Goal: Information Seeking & Learning: Check status

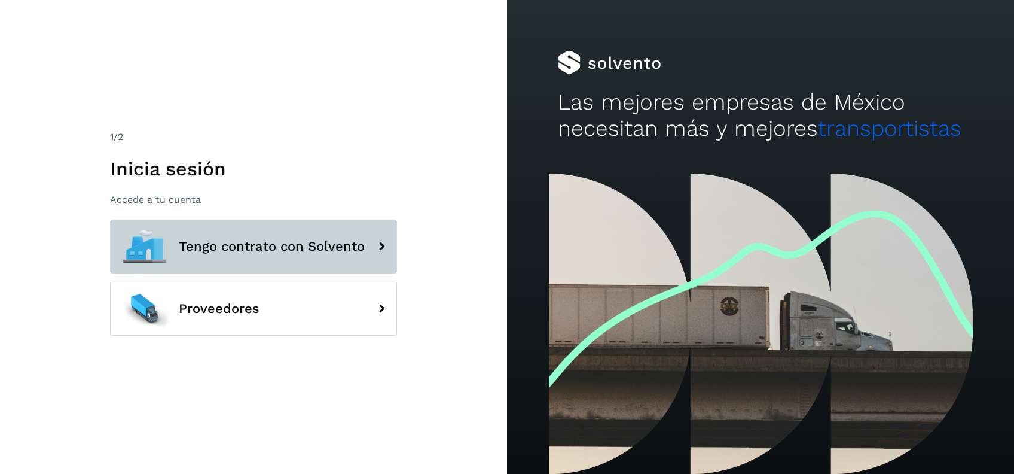
click at [188, 254] on span "Tengo contrato con Solvento" at bounding box center [272, 246] width 186 height 14
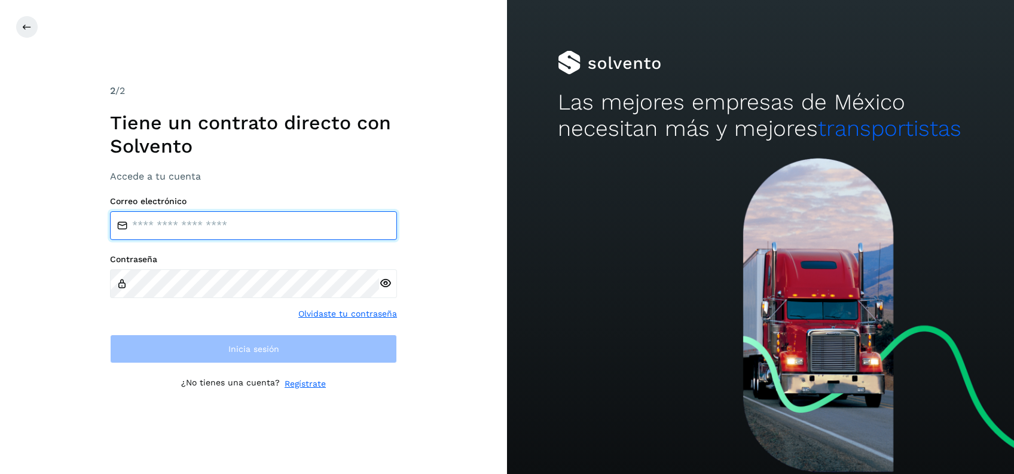
type input "**********"
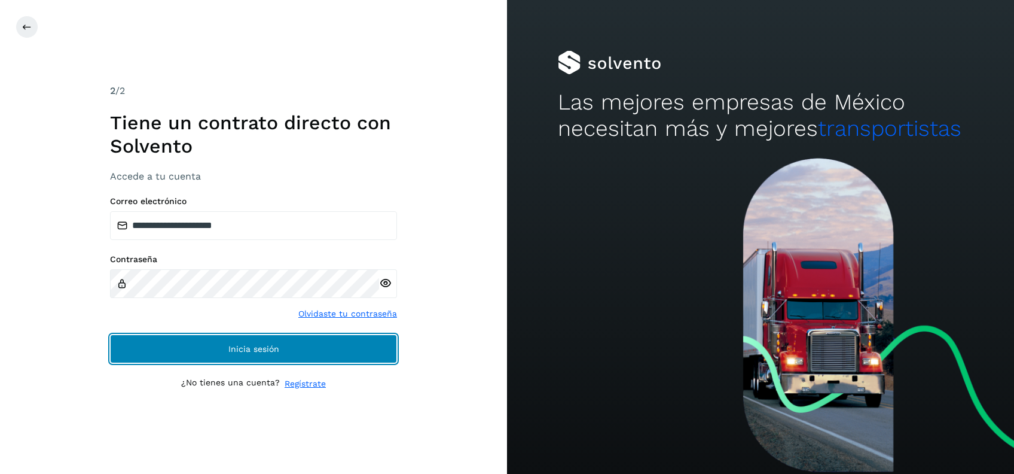
click at [234, 337] on button "Inicia sesión" at bounding box center [253, 348] width 287 height 29
click at [388, 340] on button "Inicia sesión" at bounding box center [253, 348] width 287 height 29
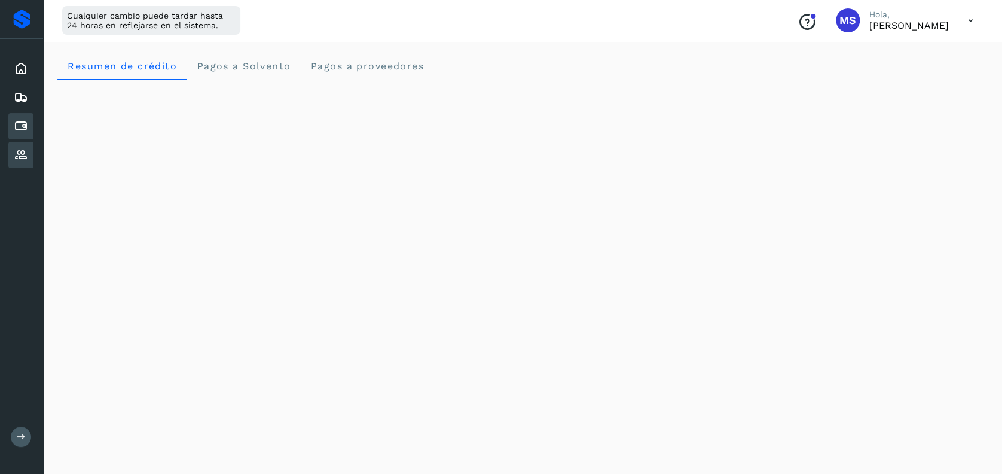
click at [32, 157] on div "Proveedores" at bounding box center [20, 155] width 25 height 26
click at [22, 119] on icon at bounding box center [21, 126] width 14 height 14
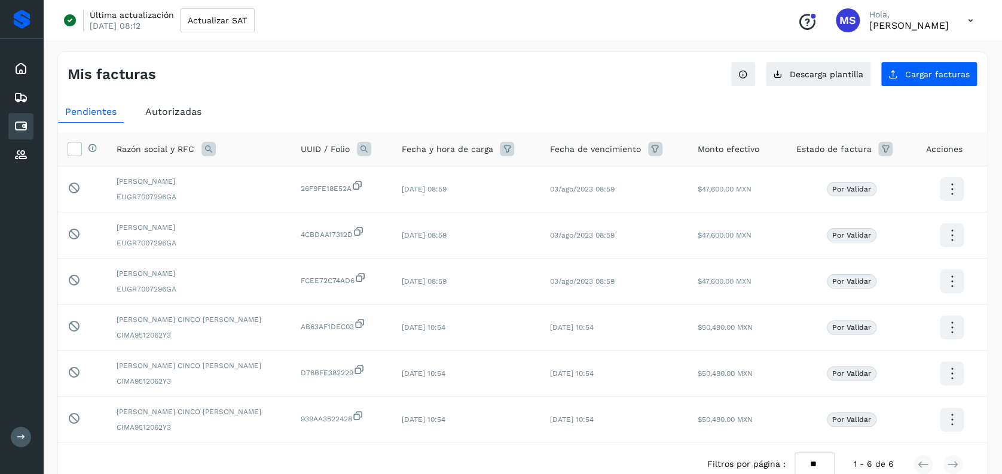
click at [160, 117] on div "Autorizadas" at bounding box center [173, 112] width 71 height 22
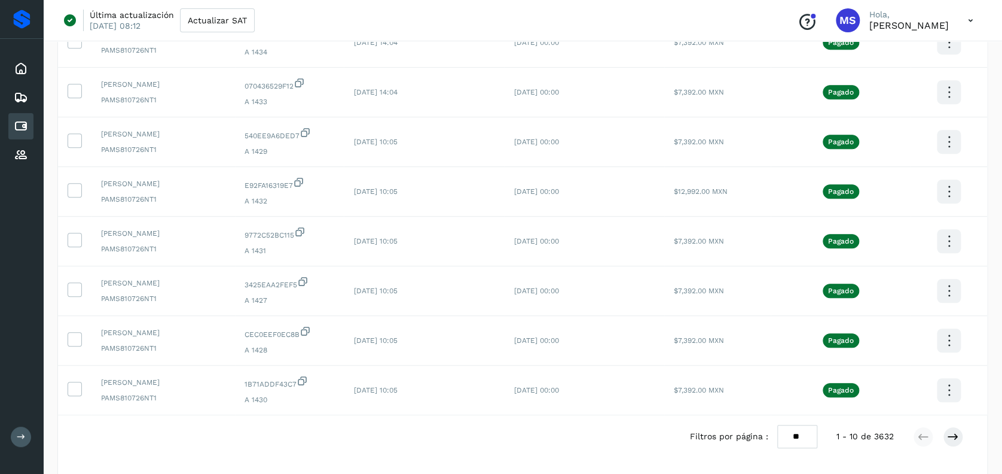
scroll to position [8, 0]
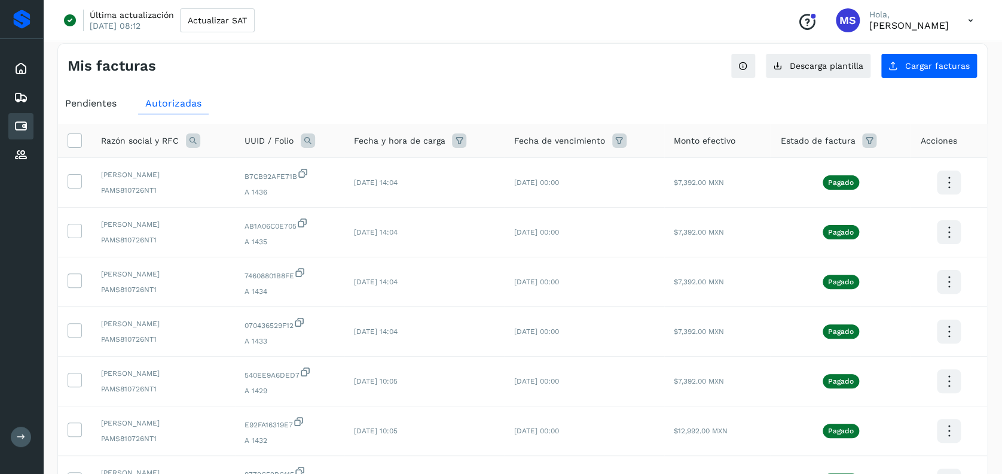
click at [317, 118] on div "Razón social y RFC UUID / Folio Fecha y hora de carga Fecha de vencimiento Mont…" at bounding box center [522, 424] width 929 height 621
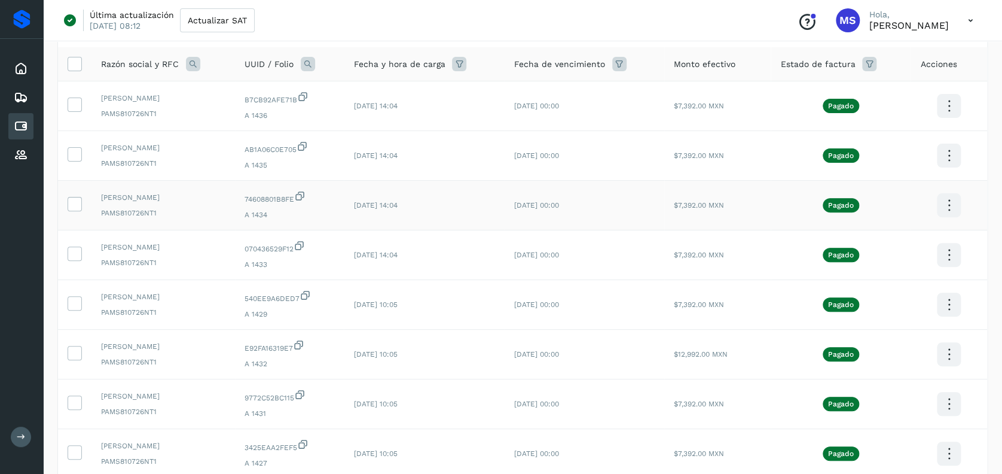
scroll to position [0, 0]
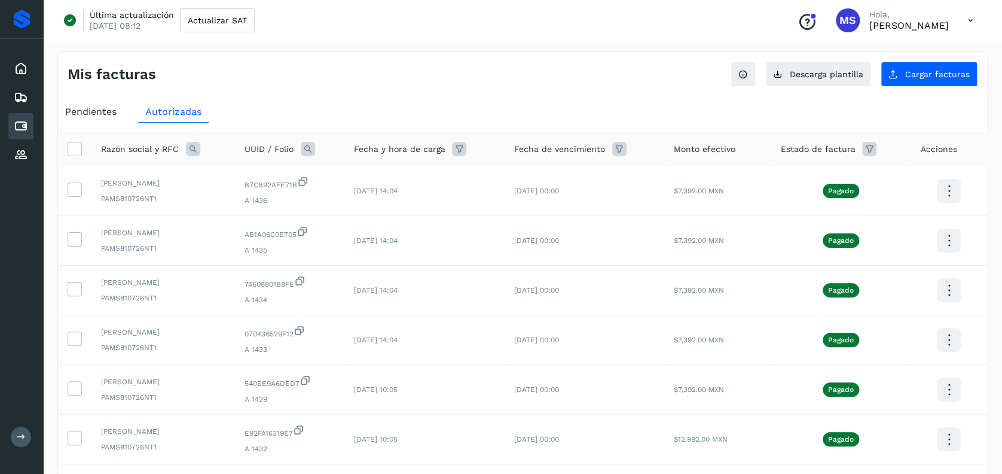
click at [190, 144] on icon at bounding box center [193, 149] width 14 height 14
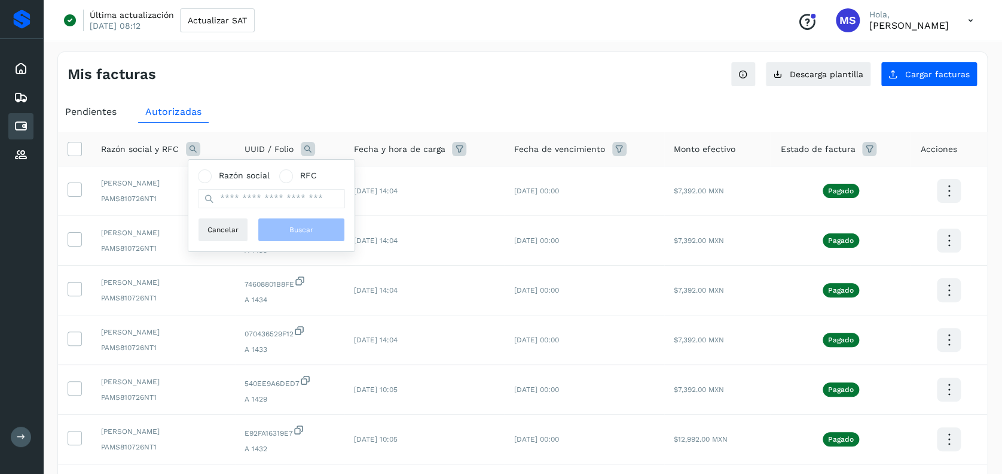
click at [315, 152] on icon at bounding box center [308, 149] width 14 height 14
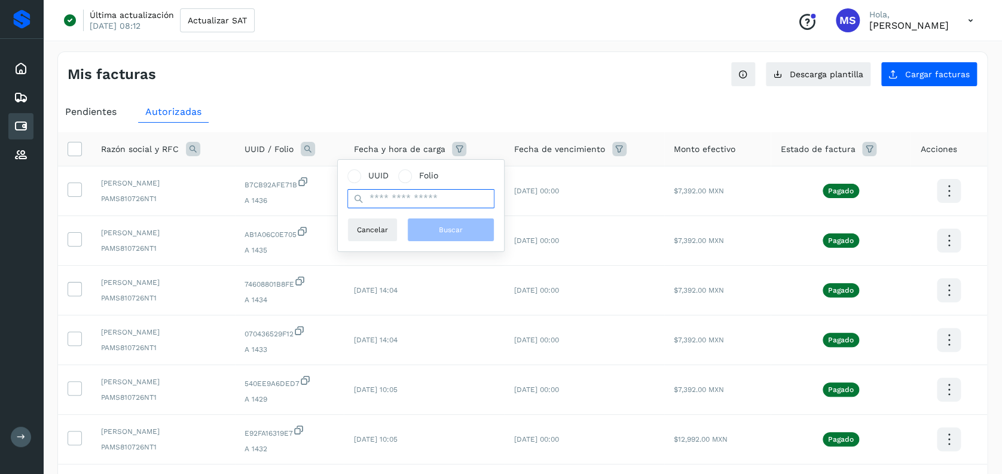
click at [406, 195] on input "text" at bounding box center [420, 198] width 147 height 19
paste input "**********"
type input "**********"
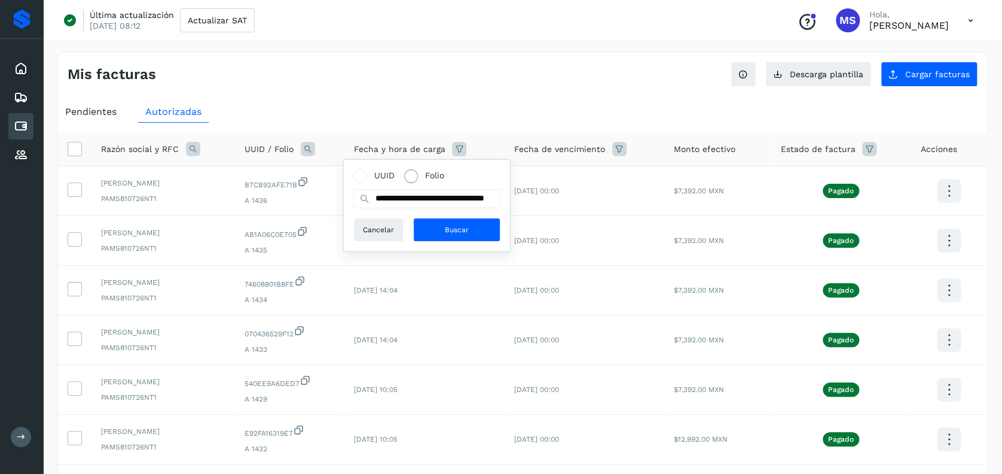
click at [414, 176] on span at bounding box center [411, 176] width 14 height 14
click at [432, 196] on input "text" at bounding box center [426, 198] width 147 height 19
paste input "**********"
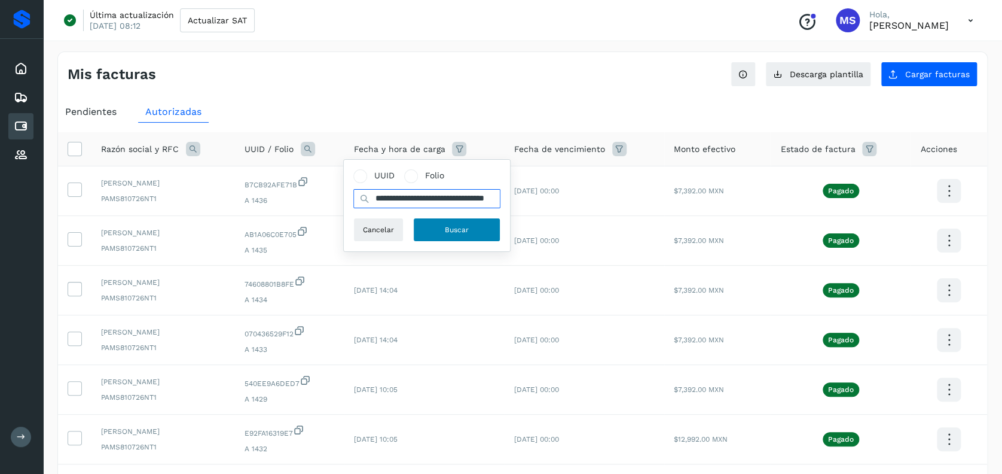
type input "**********"
click at [456, 225] on span "Buscar" at bounding box center [457, 229] width 24 height 11
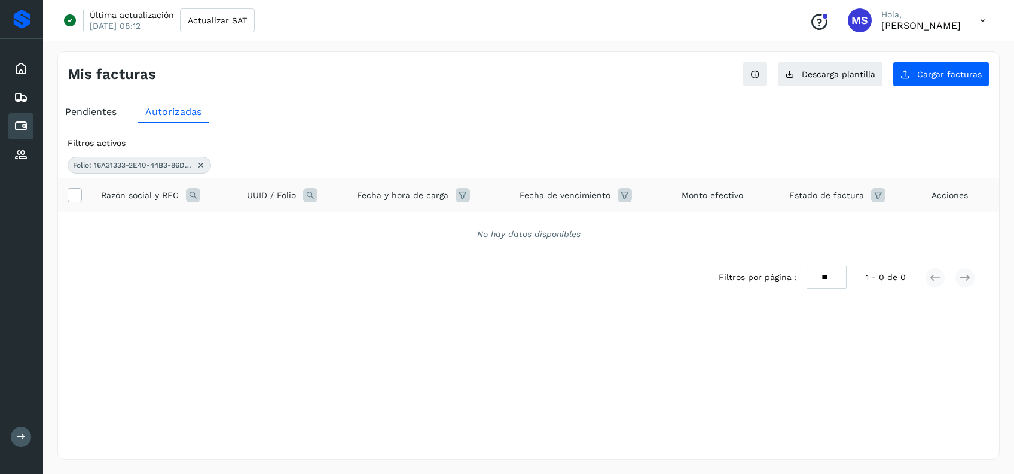
click at [456, 190] on icon at bounding box center [463, 195] width 14 height 14
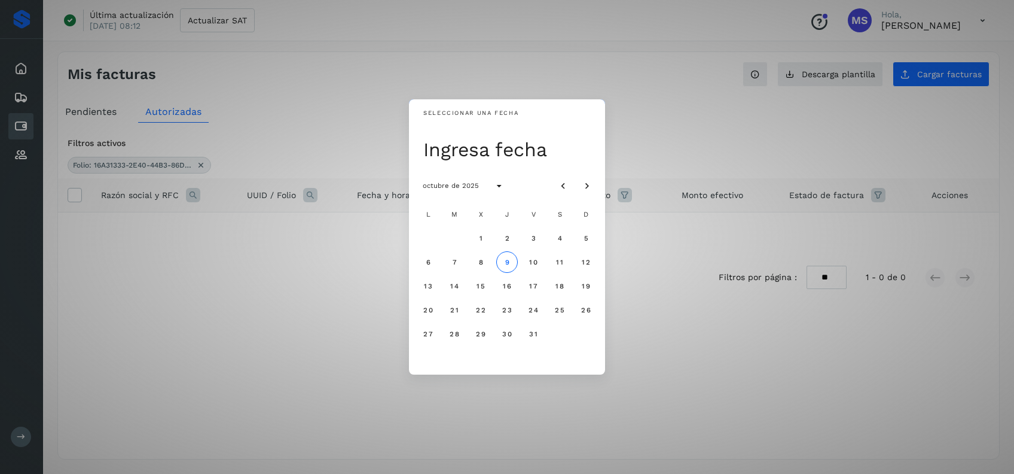
click at [361, 117] on div "Seleccionar una fecha Ingresa fecha octubre de 2025 L M X J V S D 1 2 3 4 5 6 7…" at bounding box center [507, 237] width 1014 height 474
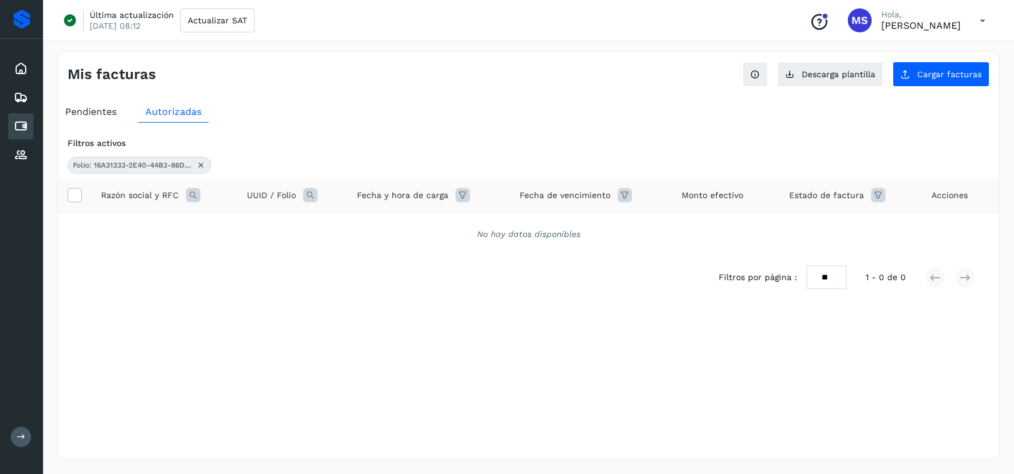
click at [316, 194] on icon at bounding box center [310, 195] width 14 height 14
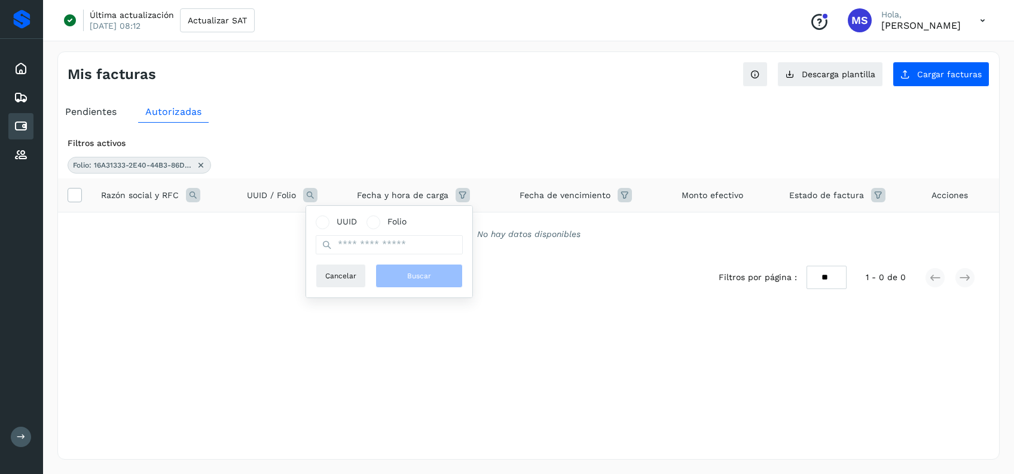
click at [183, 197] on div "Razón social y RFC" at bounding box center [164, 195] width 127 height 14
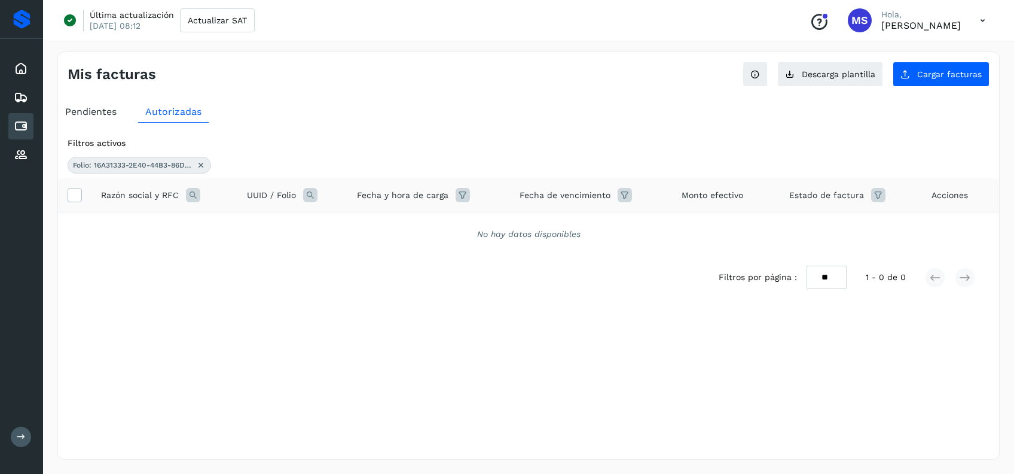
click at [186, 197] on icon at bounding box center [193, 195] width 14 height 14
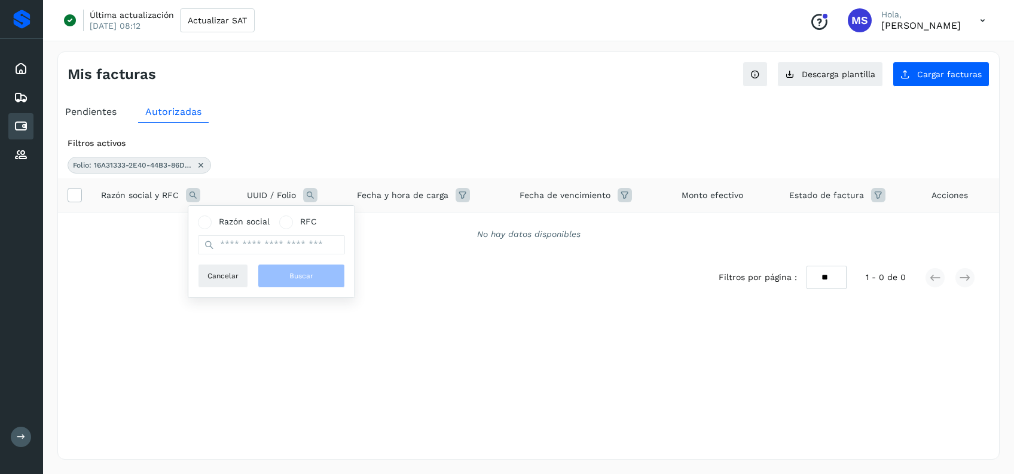
click at [205, 167] on icon at bounding box center [201, 165] width 10 height 10
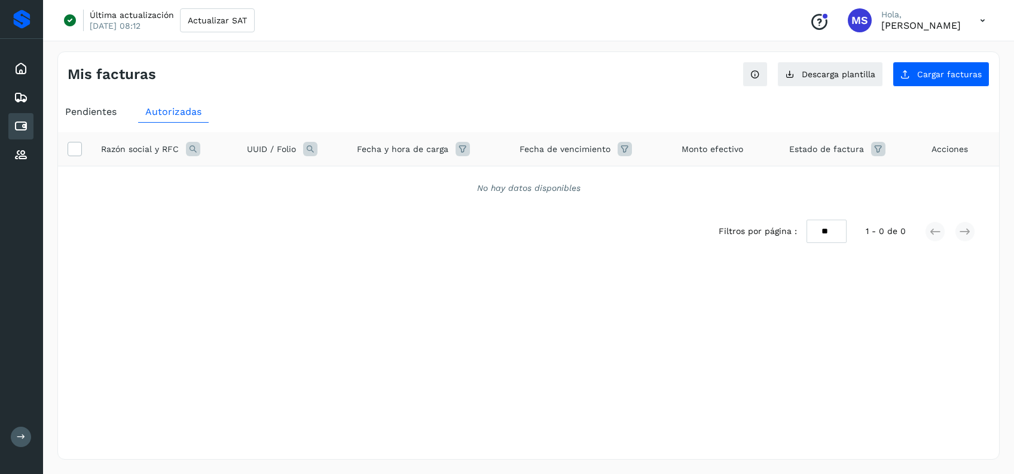
click at [190, 154] on icon at bounding box center [193, 149] width 14 height 14
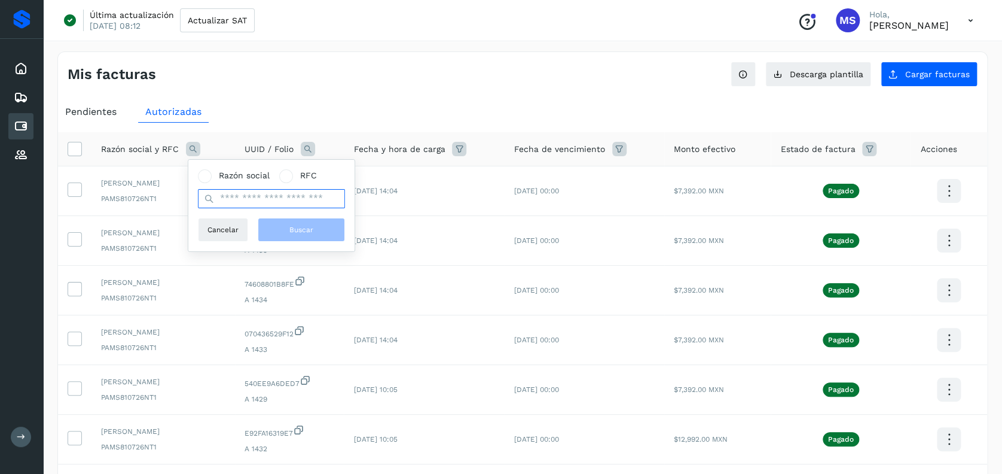
click at [257, 196] on input "text" at bounding box center [271, 198] width 147 height 19
click at [239, 178] on span "Razón social" at bounding box center [244, 175] width 51 height 13
click at [248, 191] on input "text" at bounding box center [271, 198] width 147 height 19
type input "*******"
click at [306, 224] on span "Buscar" at bounding box center [301, 229] width 24 height 11
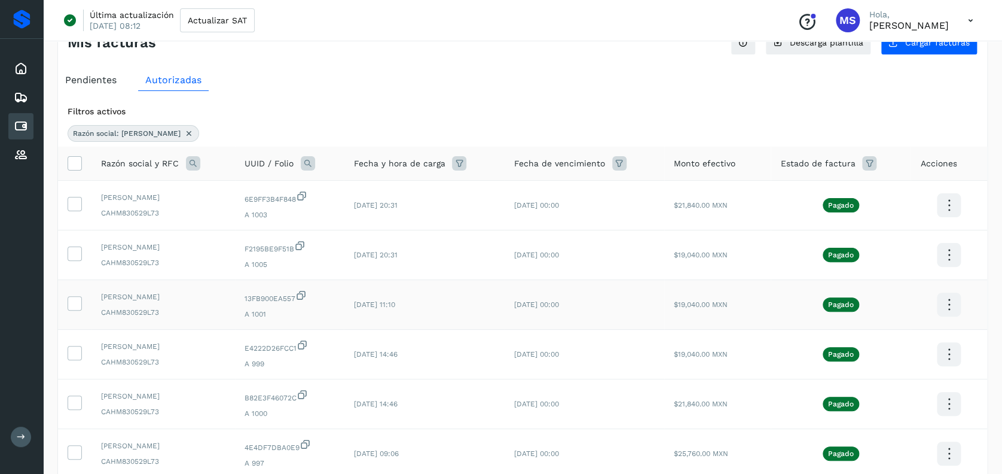
scroll to position [33, 0]
